Goal: Task Accomplishment & Management: Use online tool/utility

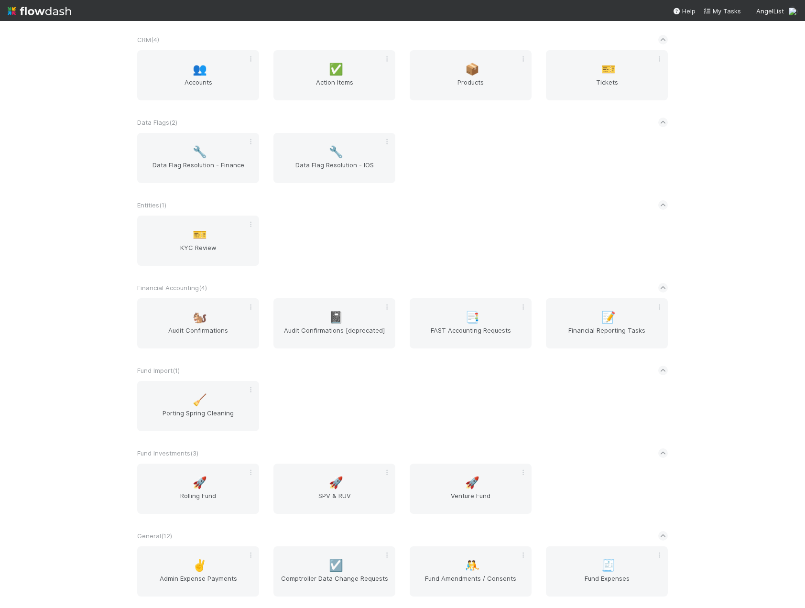
scroll to position [526, 0]
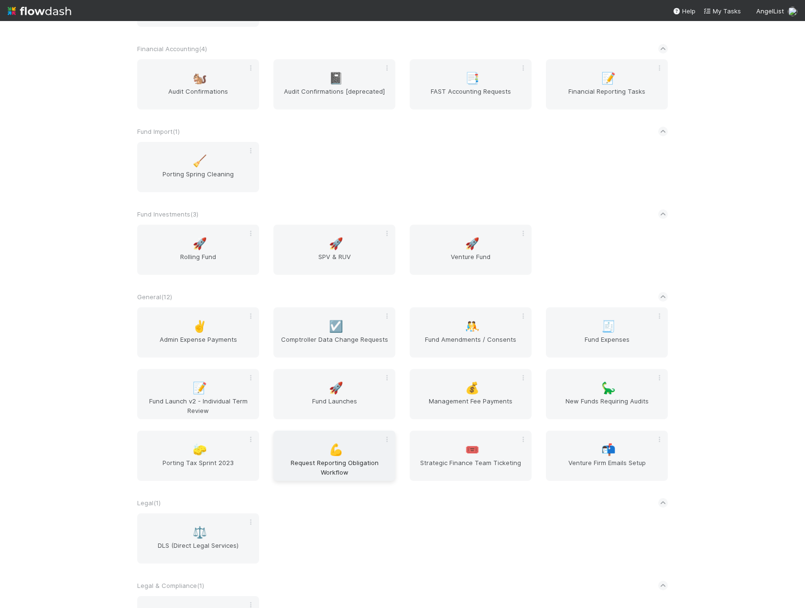
click at [358, 451] on div "💪 Request Reporting Obligation Workflow" at bounding box center [334, 456] width 122 height 50
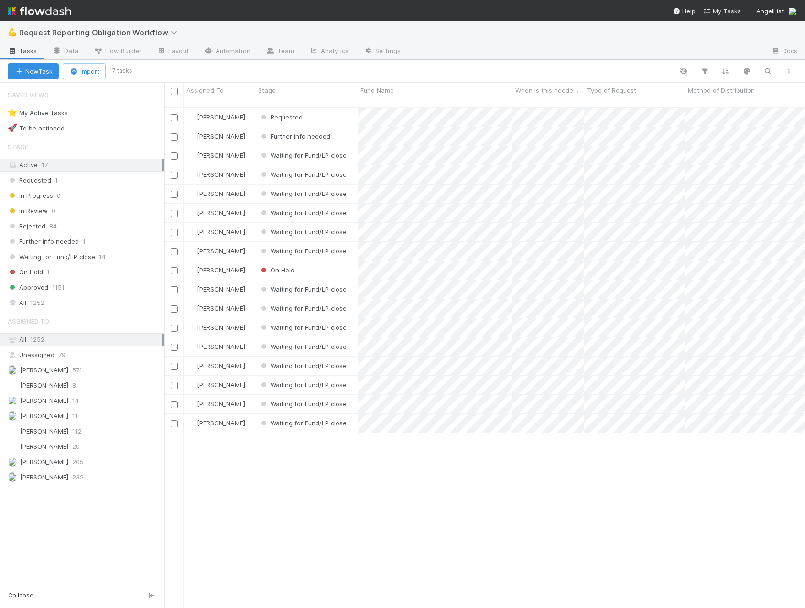
scroll to position [501, 633]
click at [54, 33] on span "Request Reporting Obligation Workflow" at bounding box center [100, 33] width 163 height 10
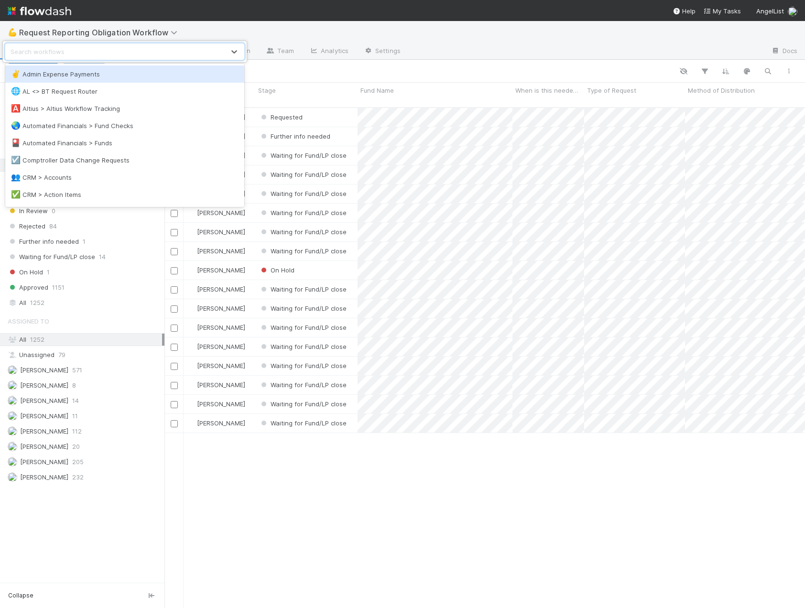
click at [235, 27] on div "option Admin Expense Payments focused, 1 of 39. 39 results available. Use Up an…" at bounding box center [402, 304] width 805 height 608
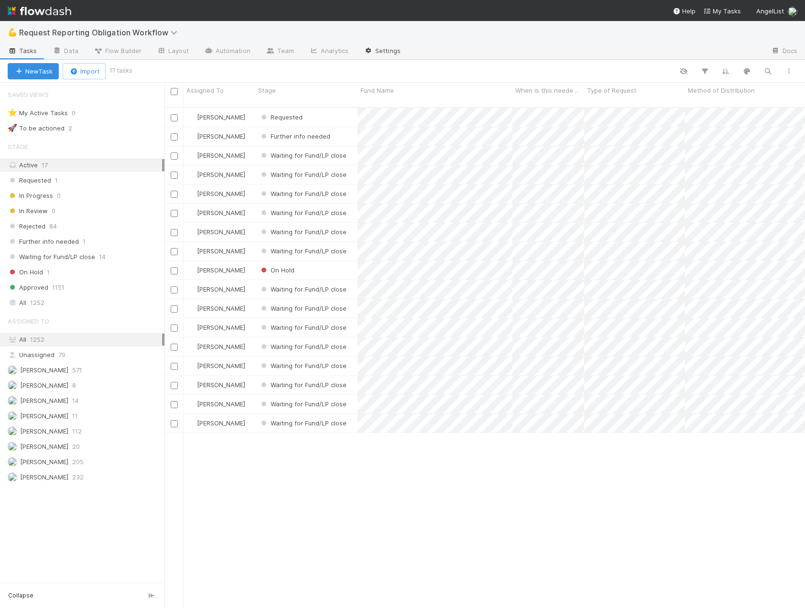
click at [369, 49] on icon at bounding box center [369, 51] width 10 height 6
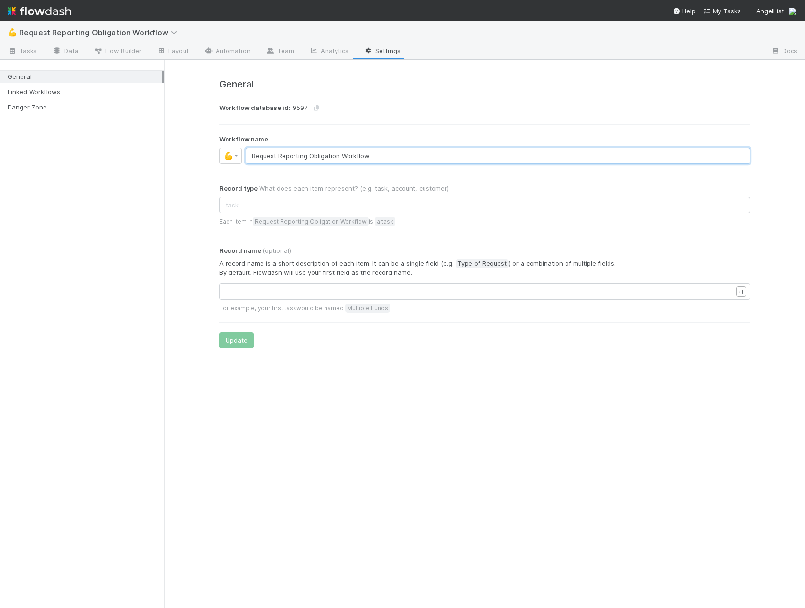
click at [253, 155] on input "Request Reporting Obligation Workflow" at bounding box center [498, 156] width 504 height 16
click at [235, 340] on button "Update" at bounding box center [236, 340] width 34 height 16
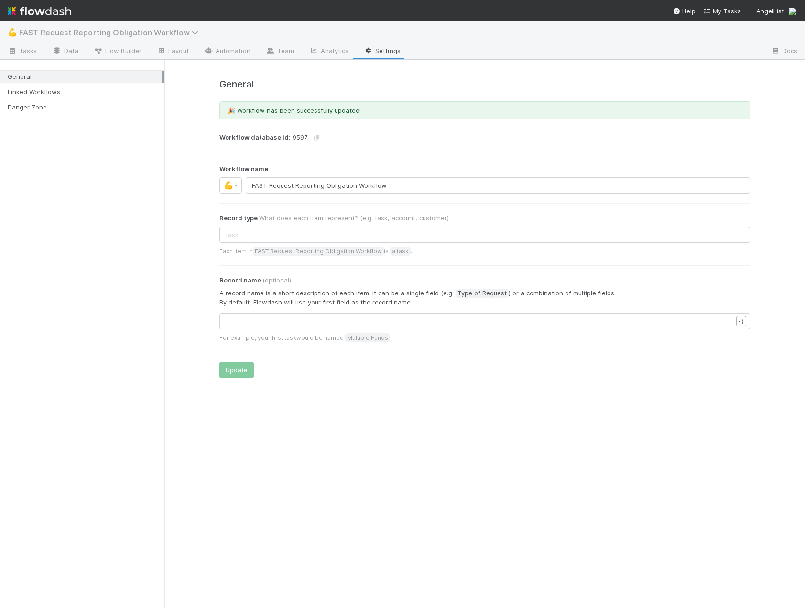
click at [104, 32] on span "FAST Request Reporting Obligation Workflow" at bounding box center [111, 33] width 184 height 10
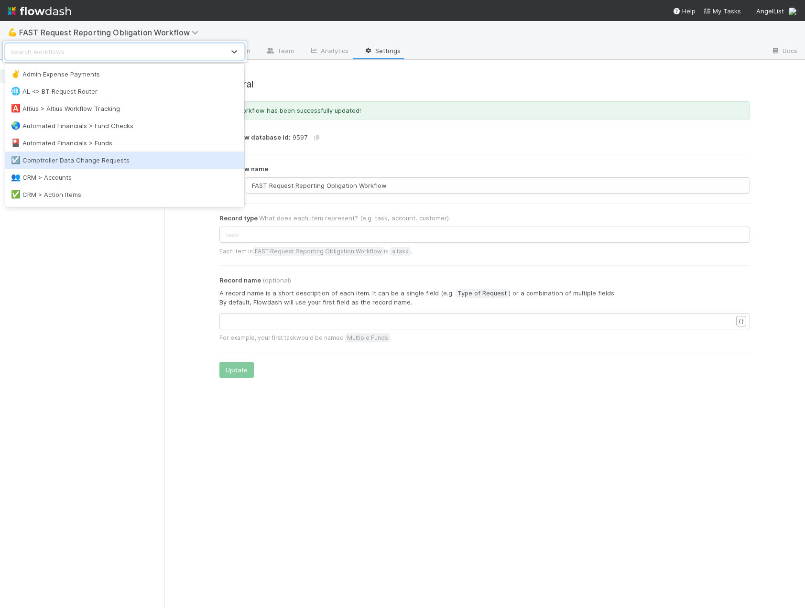
click at [163, 278] on div "option Comptroller Data Change Requests focused, 6 of 39. 39 results available.…" at bounding box center [402, 304] width 805 height 608
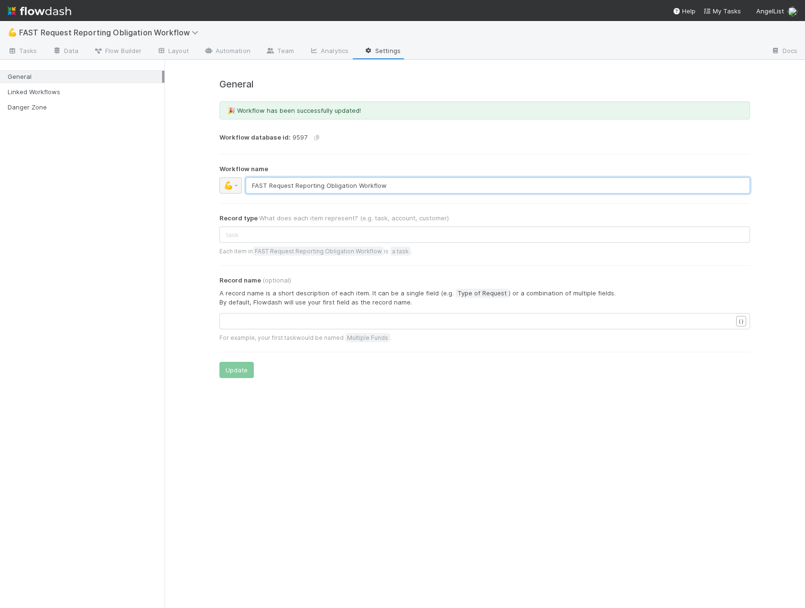
drag, startPoint x: 418, startPoint y: 182, endPoint x: 227, endPoint y: 182, distance: 191.2
click at [228, 182] on div "💪 FAST Request Reporting Obligation Workflow" at bounding box center [484, 185] width 531 height 16
click at [227, 182] on span "💪" at bounding box center [229, 185] width 10 height 8
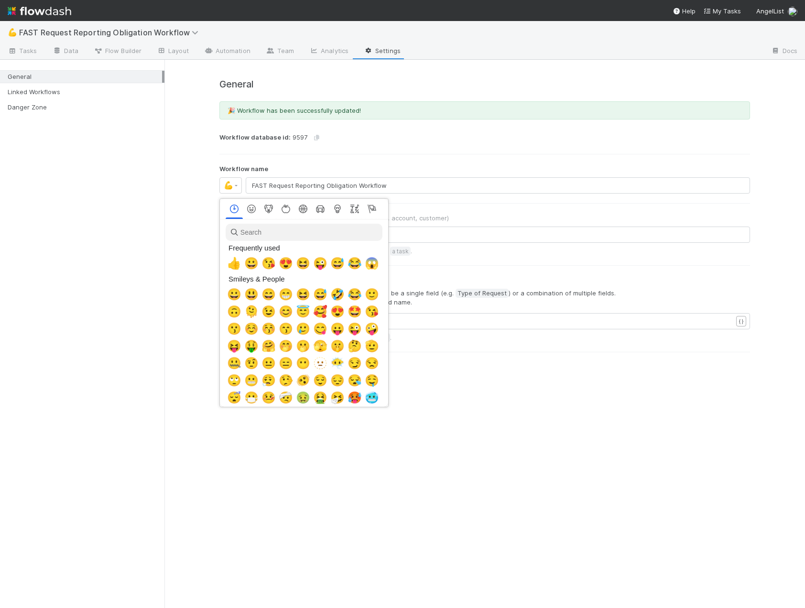
click at [322, 162] on div at bounding box center [402, 304] width 805 height 608
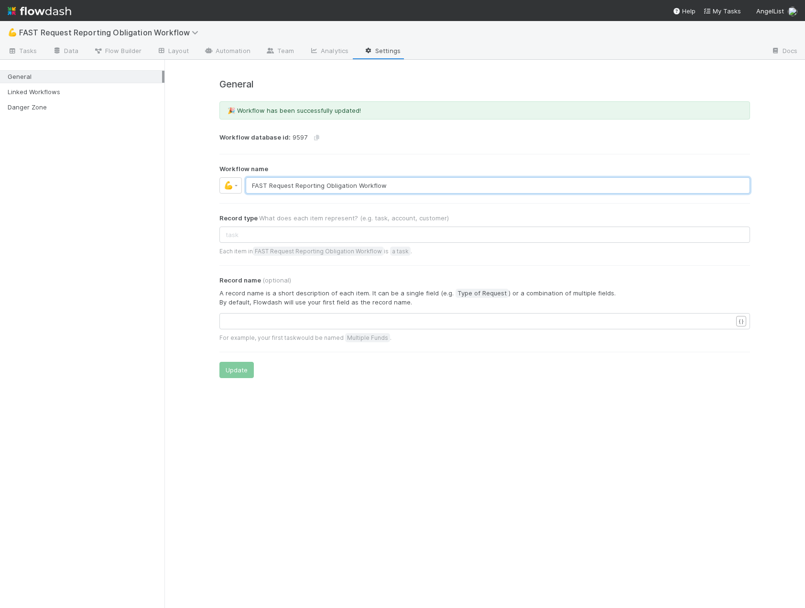
click at [403, 188] on input "FAST Request Reporting Obligation Workflow" at bounding box center [498, 185] width 504 height 16
drag, startPoint x: 402, startPoint y: 185, endPoint x: 357, endPoint y: 185, distance: 45.4
click at [357, 185] on input "FAST Request Reporting Obligation Workflow" at bounding box center [498, 185] width 504 height 16
click at [392, 185] on input "FAST Request Reporting Obligation Workflow" at bounding box center [498, 185] width 504 height 16
drag, startPoint x: 392, startPoint y: 185, endPoint x: 260, endPoint y: 182, distance: 132.4
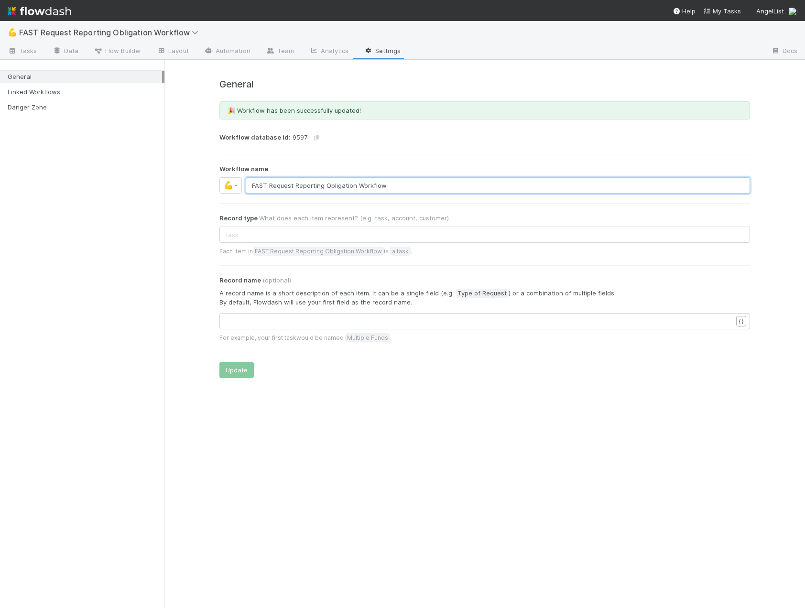
click at [260, 182] on input "FAST Request Reporting Obligation Workflow" at bounding box center [498, 185] width 504 height 16
click at [400, 192] on input "FAST Request Reporting Obligation Workflow" at bounding box center [498, 185] width 504 height 16
type input "FAST Request Reporting Obligation"
click at [247, 371] on button "Update" at bounding box center [236, 370] width 34 height 16
drag, startPoint x: 271, startPoint y: 191, endPoint x: 166, endPoint y: 194, distance: 105.2
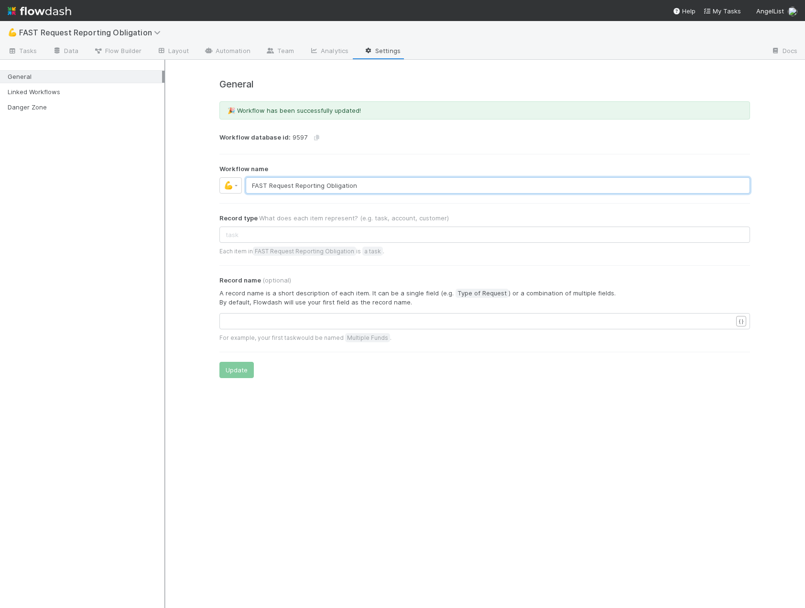
click at [166, 194] on div "General Linked Workflows Danger Zone General 🎉 Workflow has been successfully u…" at bounding box center [402, 334] width 805 height 548
click at [36, 358] on div "General Linked Workflows Danger Zone" at bounding box center [82, 334] width 164 height 548
click at [197, 301] on div "General 🎉 Workflow has been successfully updated! Workflow database id: 9597 Wo…" at bounding box center [484, 223] width 640 height 326
click at [45, 11] on img at bounding box center [40, 11] width 64 height 16
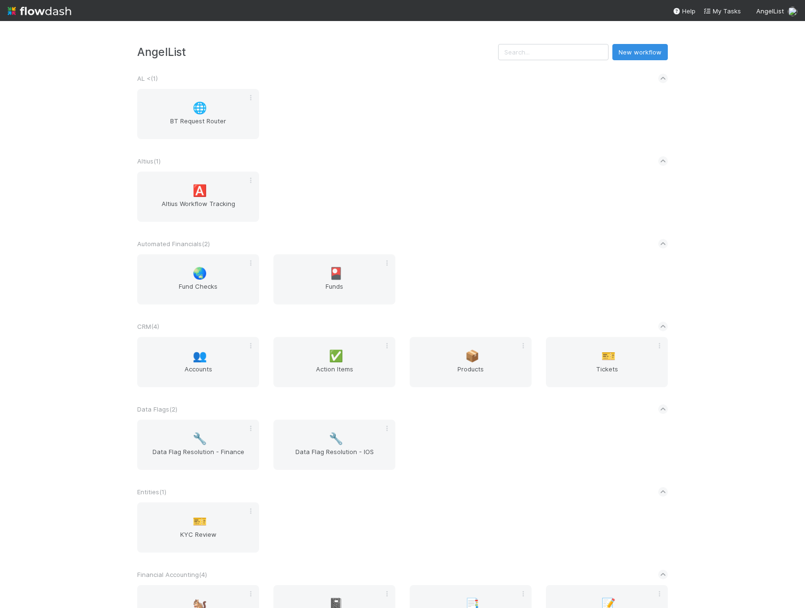
scroll to position [191, 0]
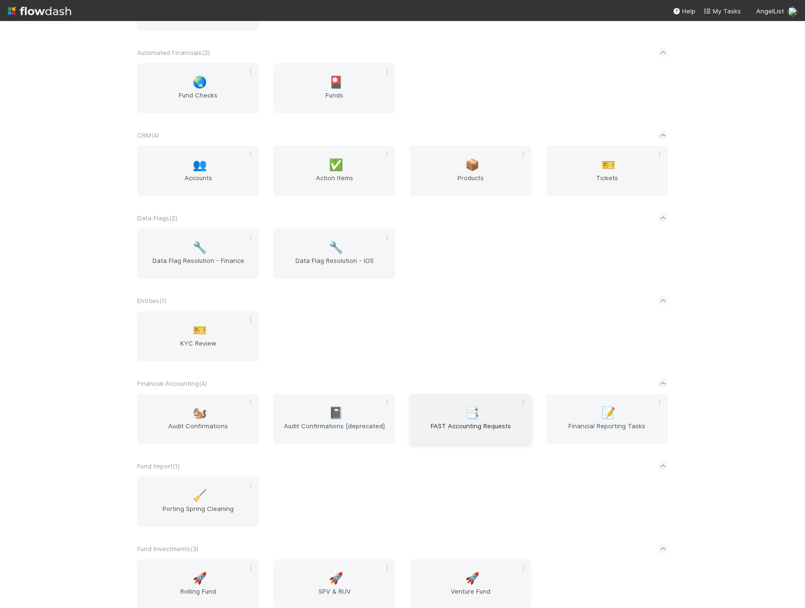
click at [452, 442] on div "📑 FAST Accounting Requests" at bounding box center [471, 419] width 122 height 50
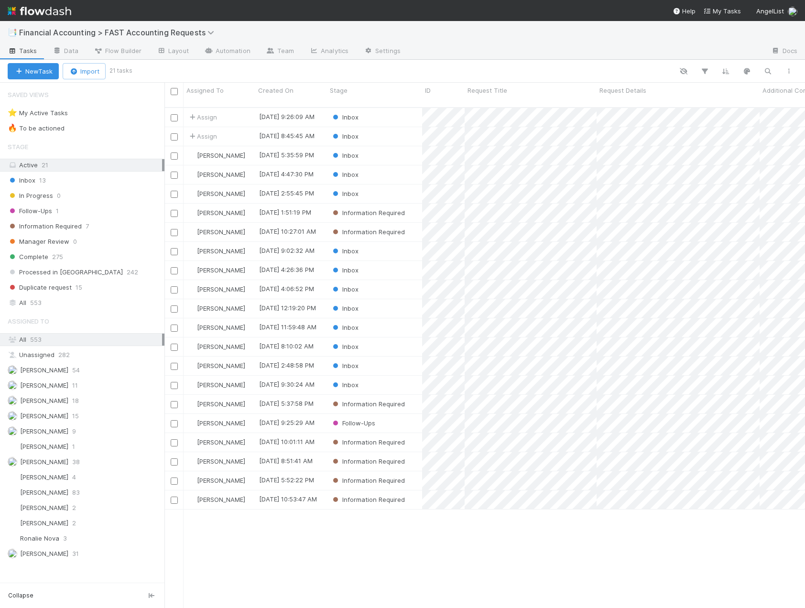
scroll to position [501, 633]
drag, startPoint x: 129, startPoint y: 27, endPoint x: 128, endPoint y: 32, distance: 5.0
click at [130, 27] on span "Financial Accounting > FAST Accounting Requests" at bounding box center [122, 32] width 207 height 11
click at [128, 32] on span "Financial Accounting > FAST Accounting Requests" at bounding box center [119, 33] width 200 height 10
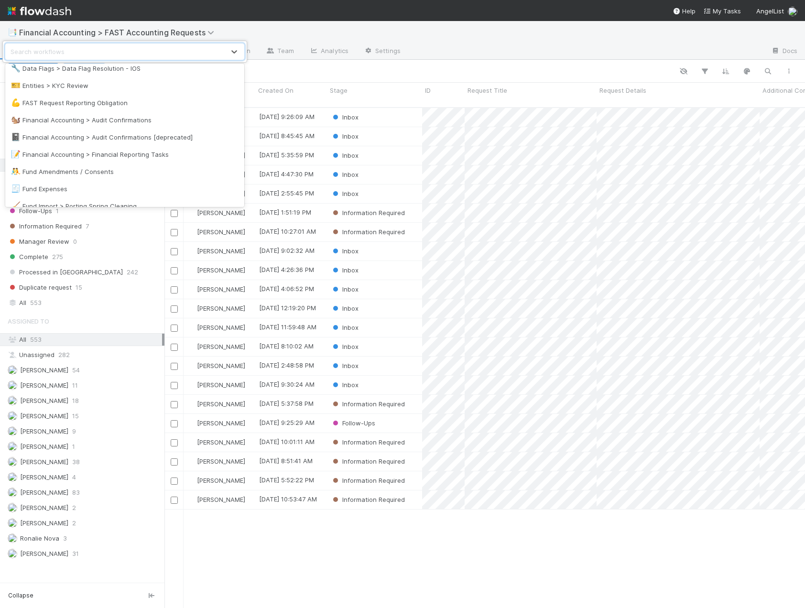
scroll to position [191, 0]
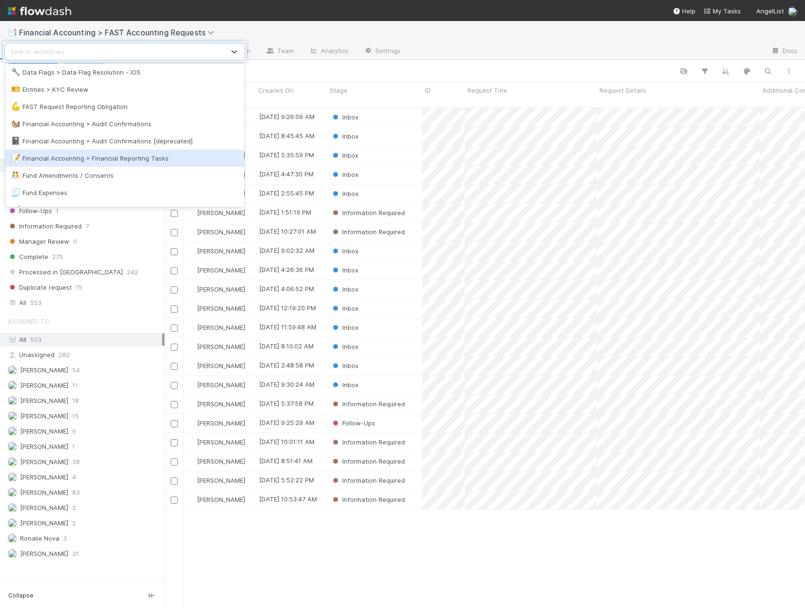
click at [144, 157] on div "📝 Financial Accounting > Financial Reporting Tasks" at bounding box center [125, 158] width 228 height 10
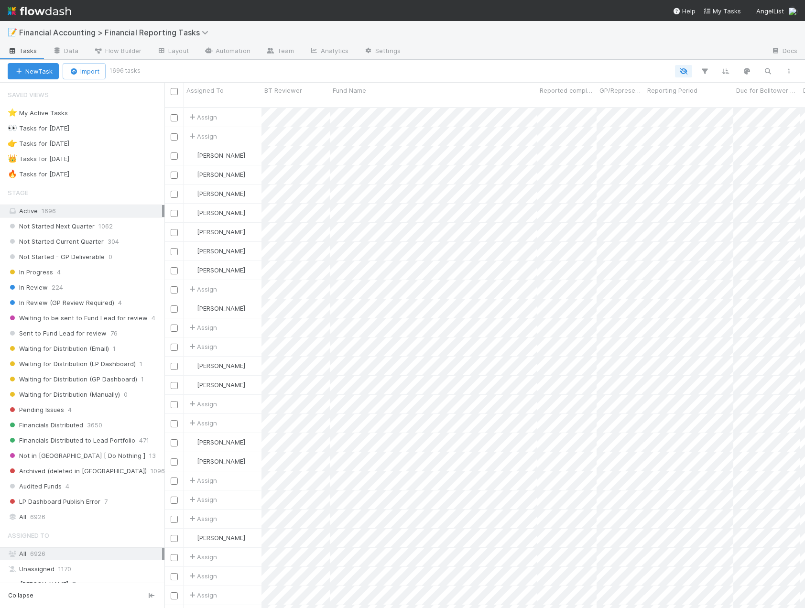
scroll to position [501, 633]
click at [63, 288] on div "In Review 224" at bounding box center [86, 288] width 157 height 12
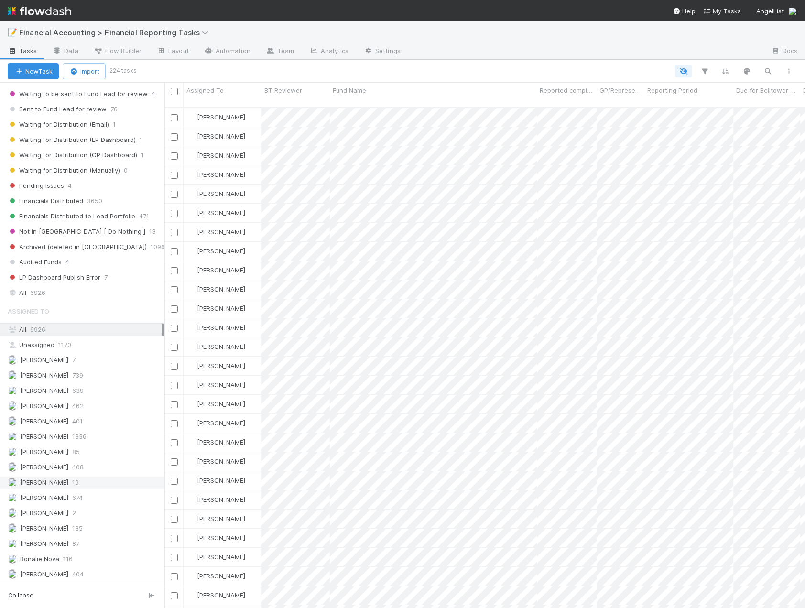
scroll to position [225, 0]
click at [49, 499] on span "[PERSON_NAME]" at bounding box center [44, 497] width 48 height 8
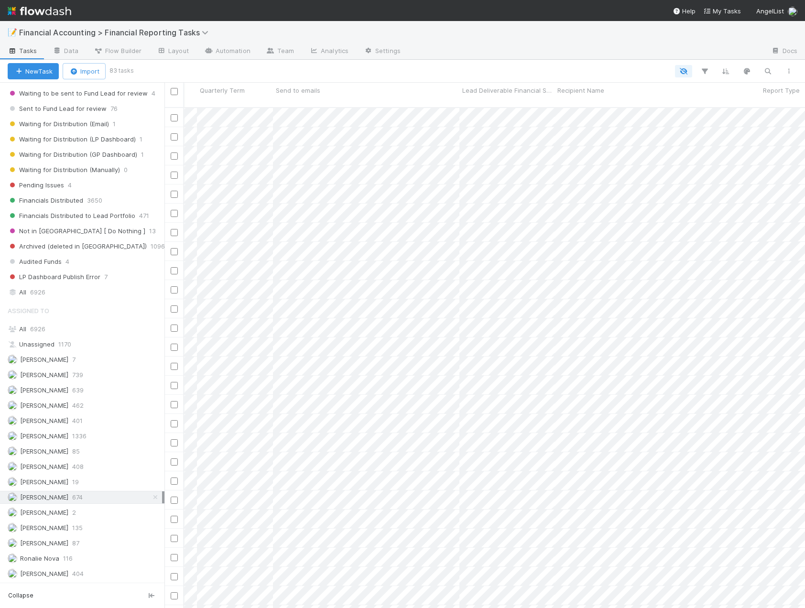
scroll to position [0, 1088]
click at [251, 91] on div "Quarterly Term" at bounding box center [231, 91] width 71 height 10
click at [248, 111] on div "Sort Lower → Higher" at bounding box center [251, 108] width 109 height 14
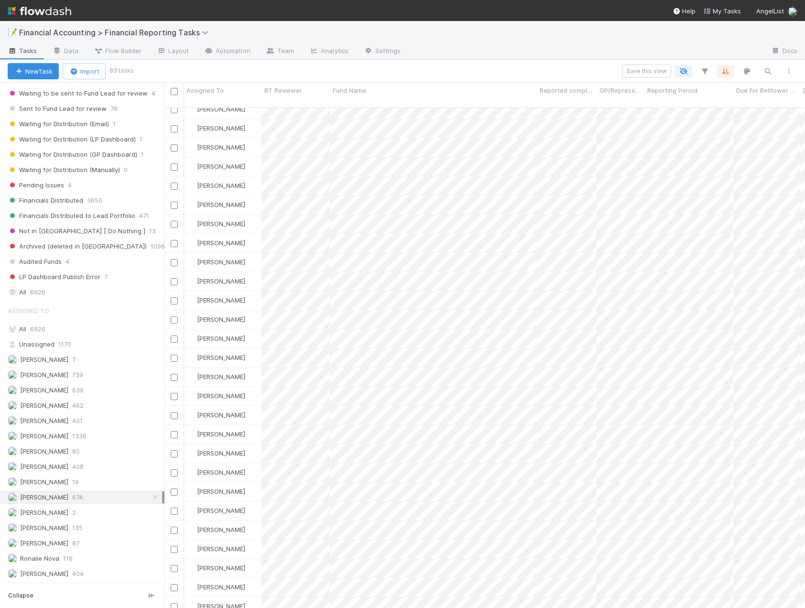
scroll to position [0, 0]
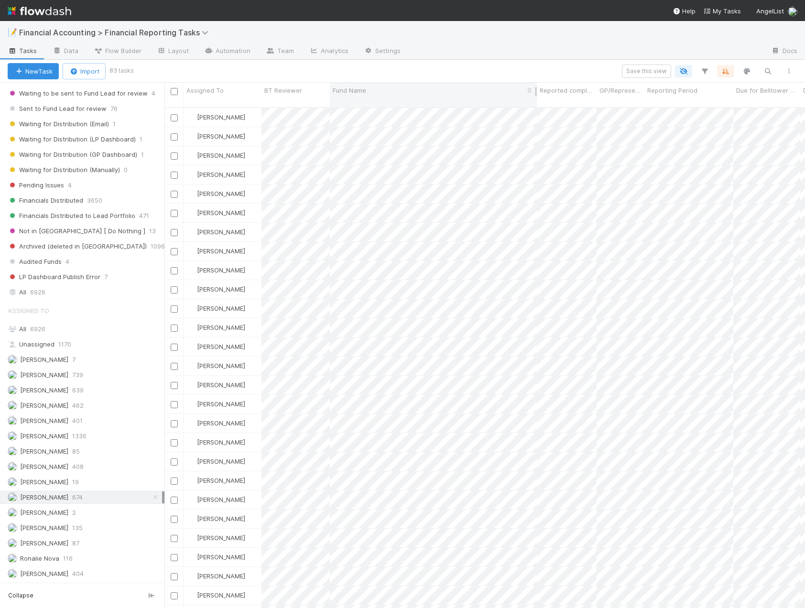
click at [387, 93] on div "Fund Name" at bounding box center [434, 91] width 202 height 10
click at [378, 107] on div "Sort A → Z" at bounding box center [387, 108] width 109 height 14
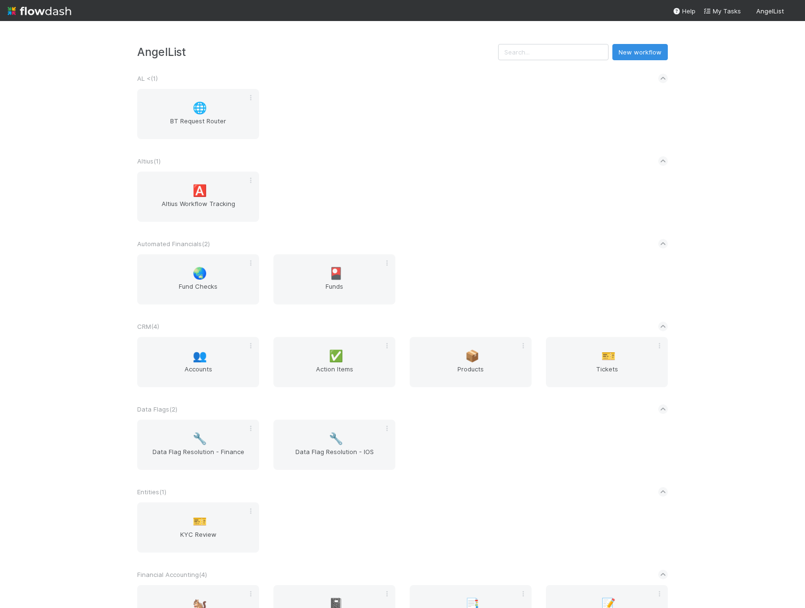
scroll to position [287, 0]
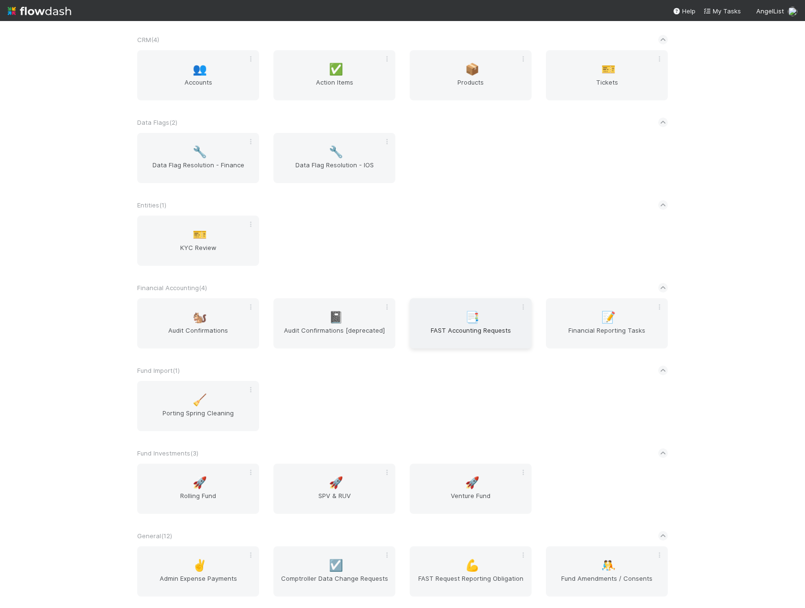
click at [468, 332] on span "FAST Accounting Requests" at bounding box center [470, 334] width 114 height 19
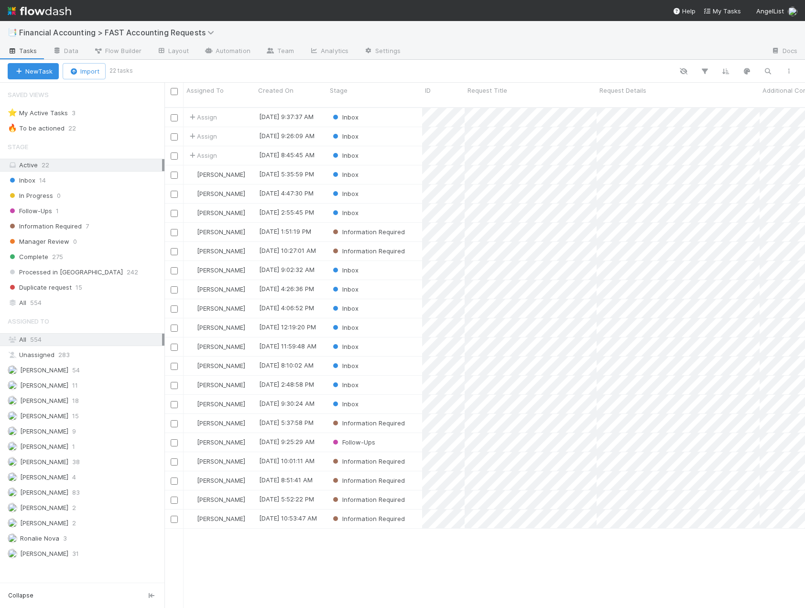
scroll to position [501, 633]
click at [56, 182] on div "Inbox 14" at bounding box center [86, 180] width 157 height 12
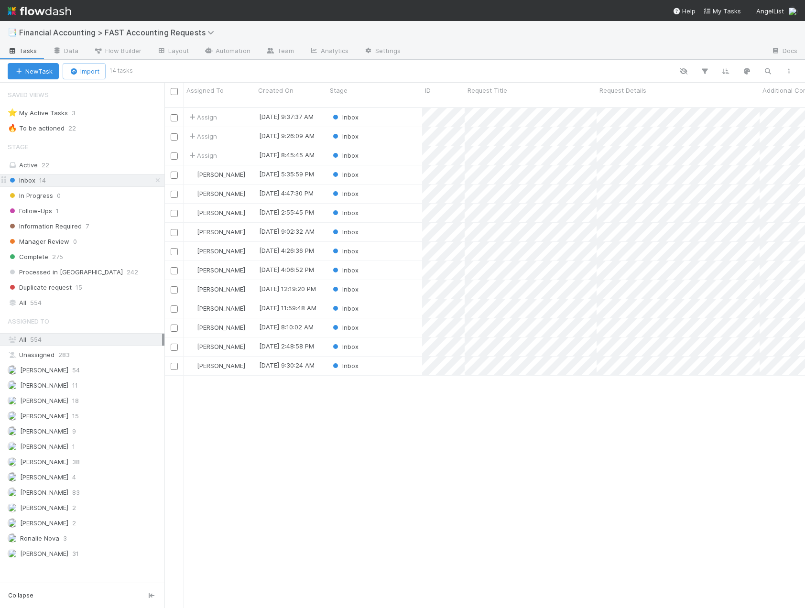
scroll to position [501, 633]
click at [399, 223] on div "Inbox" at bounding box center [374, 232] width 95 height 19
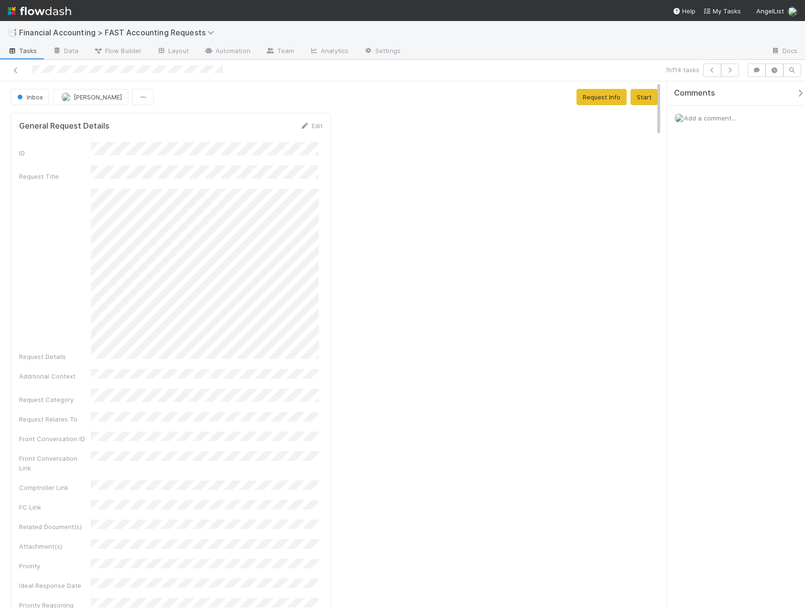
drag, startPoint x: 659, startPoint y: 405, endPoint x: 637, endPoint y: 13, distance: 392.6
click at [637, 13] on div "📑 Financial Accounting > FAST Accounting Requests Tasks Data Flow Builder Layou…" at bounding box center [402, 304] width 805 height 608
click at [68, 90] on button "[PERSON_NAME]" at bounding box center [90, 97] width 75 height 16
click at [83, 125] on div "[PERSON_NAME]" at bounding box center [116, 120] width 135 height 17
click at [84, 99] on span "[PERSON_NAME]" at bounding box center [98, 97] width 48 height 8
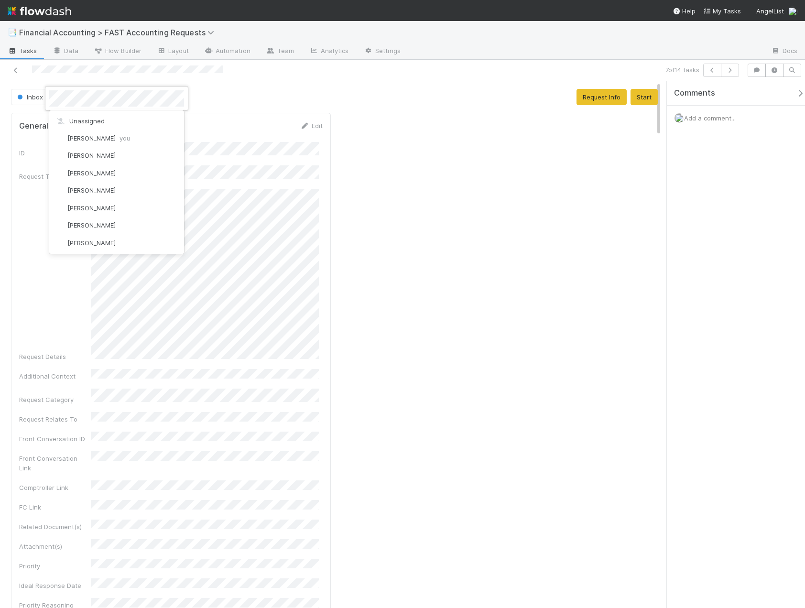
scroll to position [439, 0]
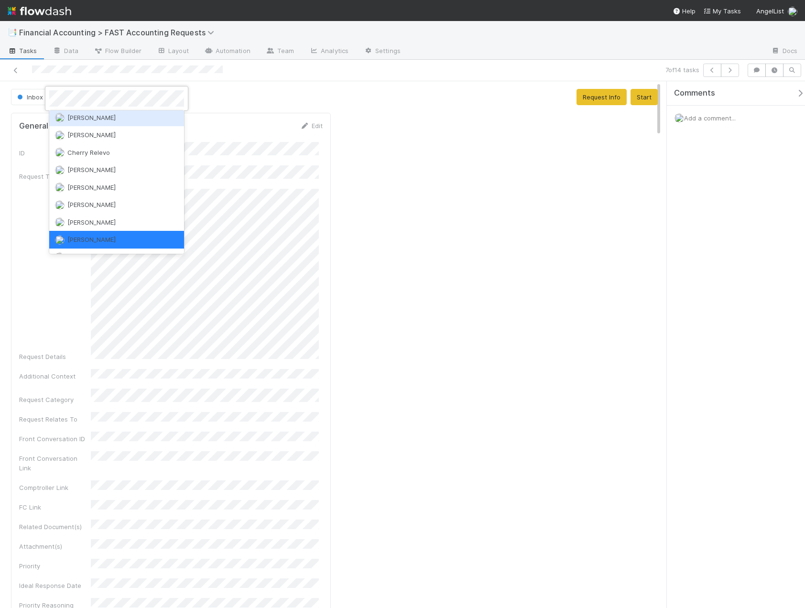
click at [238, 269] on div at bounding box center [402, 304] width 805 height 608
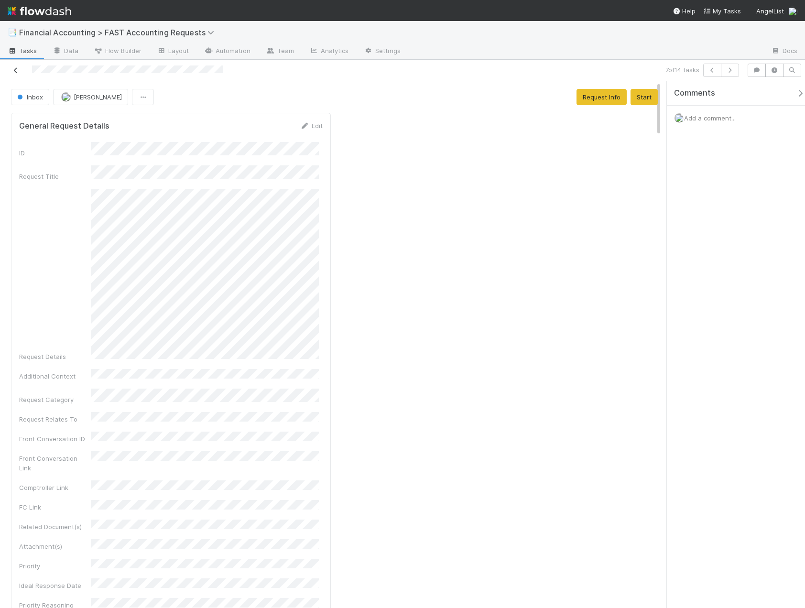
click at [15, 71] on icon at bounding box center [16, 70] width 10 height 6
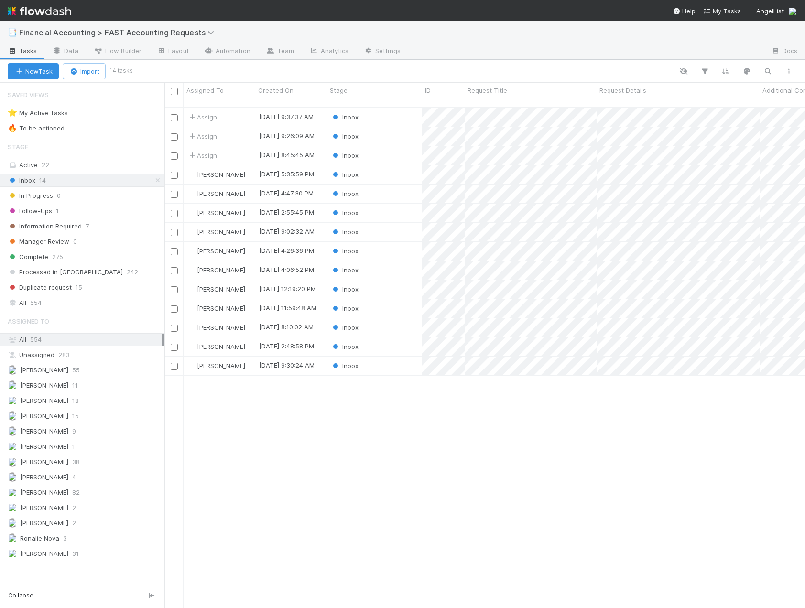
scroll to position [501, 633]
